Goal: Information Seeking & Learning: Check status

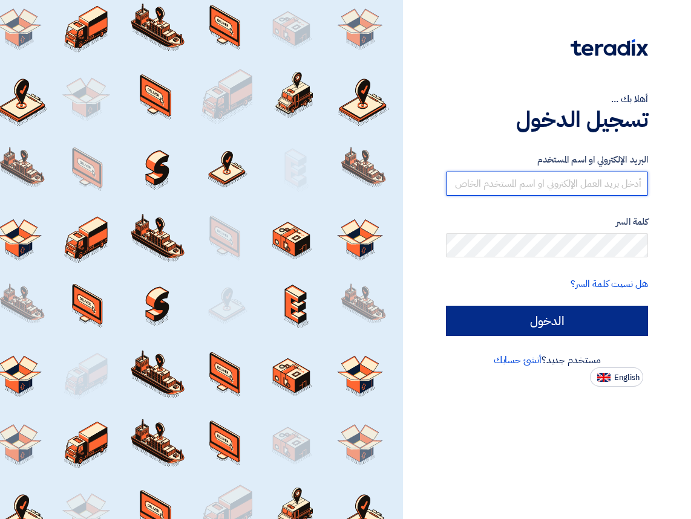
type input "[EMAIL_ADDRESS][DOMAIN_NAME]"
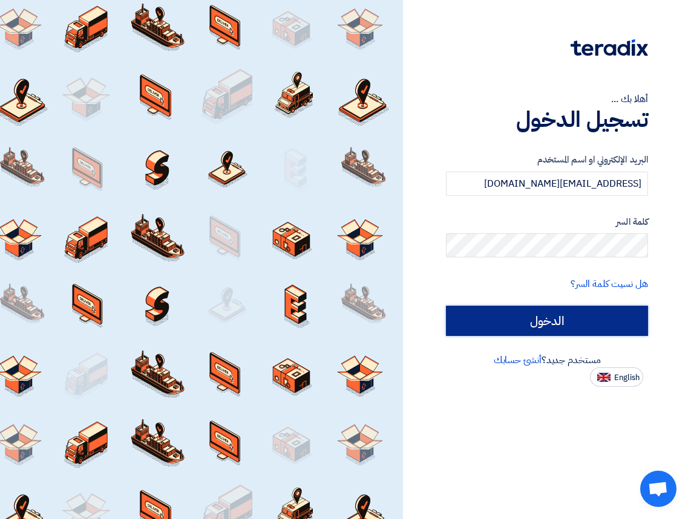
click at [533, 331] on input "الدخول" at bounding box center [547, 321] width 202 height 30
type input "Sign in"
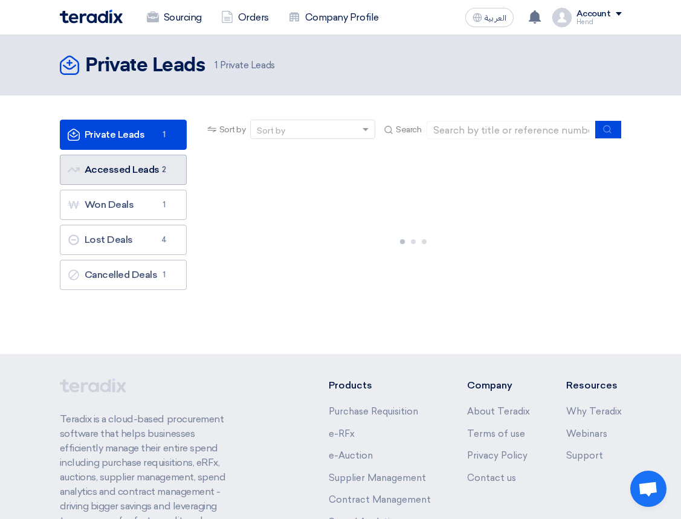
click at [112, 159] on link "Accessed Leads Accessed Leads 2" at bounding box center [123, 170] width 127 height 30
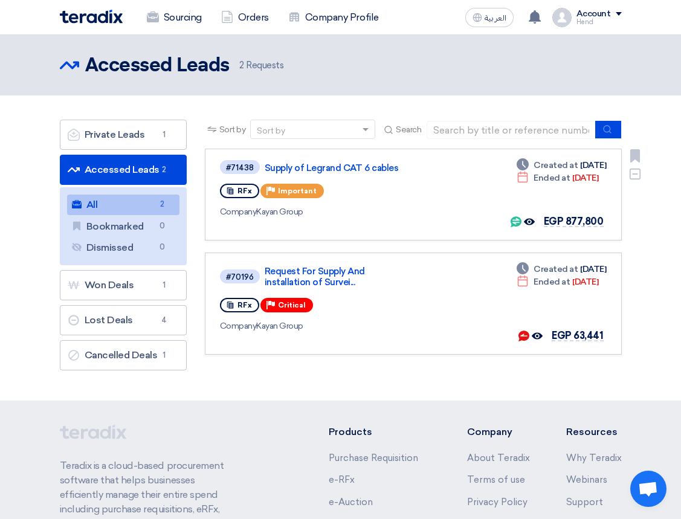
click at [328, 160] on div "#71438 Supply of Legrand CAT 6 cables" at bounding box center [316, 167] width 192 height 16
click at [325, 164] on link "Supply of Legrand CAT 6 cables" at bounding box center [337, 168] width 145 height 11
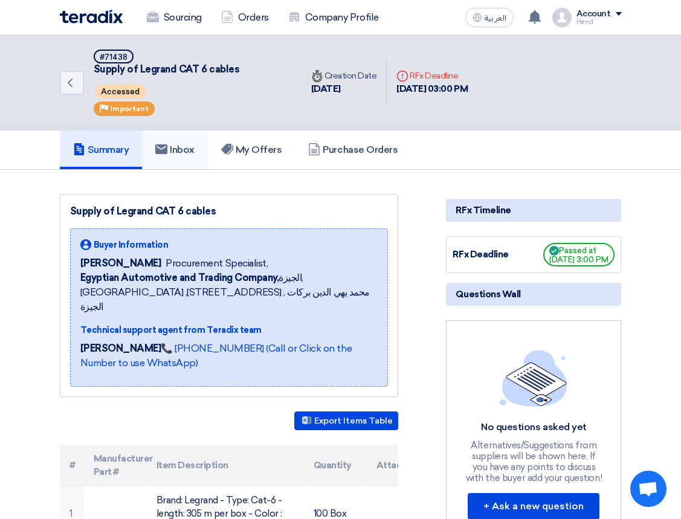
click at [192, 144] on h5 "Inbox" at bounding box center [174, 150] width 39 height 12
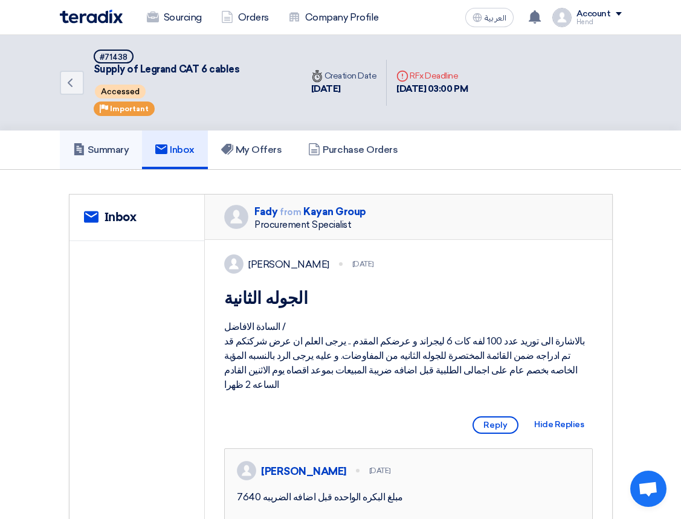
click at [128, 158] on link "Summary" at bounding box center [101, 150] width 83 height 39
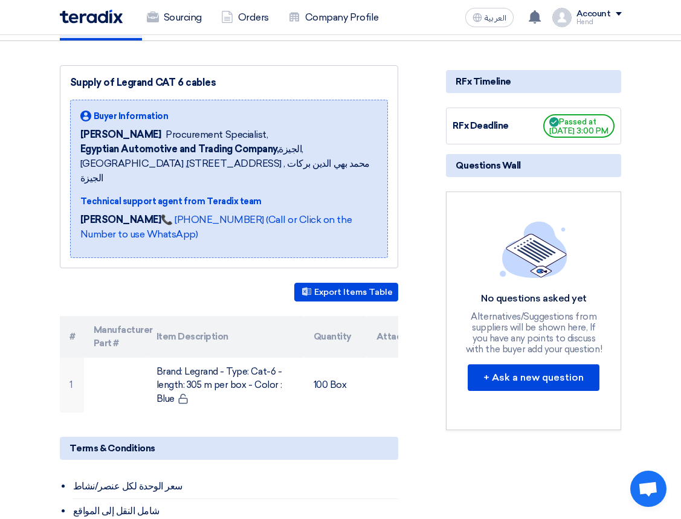
scroll to position [60, 0]
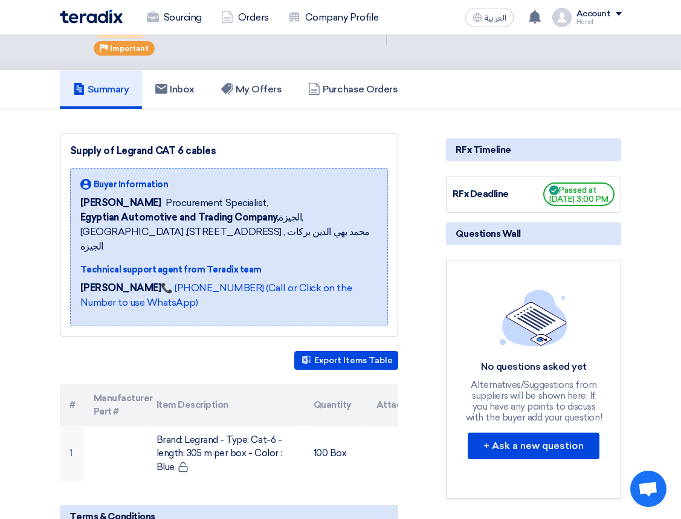
drag, startPoint x: 555, startPoint y: 191, endPoint x: 582, endPoint y: 206, distance: 31.7
click at [582, 204] on span "Passed at [DATE] 3:00 PM" at bounding box center [579, 195] width 71 height 24
click at [581, 206] on span "Passed at [DATE] 3:00 PM" at bounding box center [579, 195] width 71 height 24
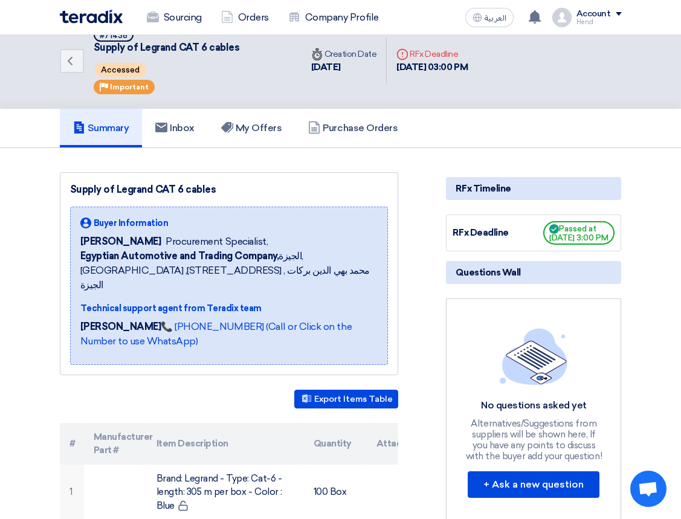
scroll to position [0, 0]
